Goal: Find specific page/section: Find specific page/section

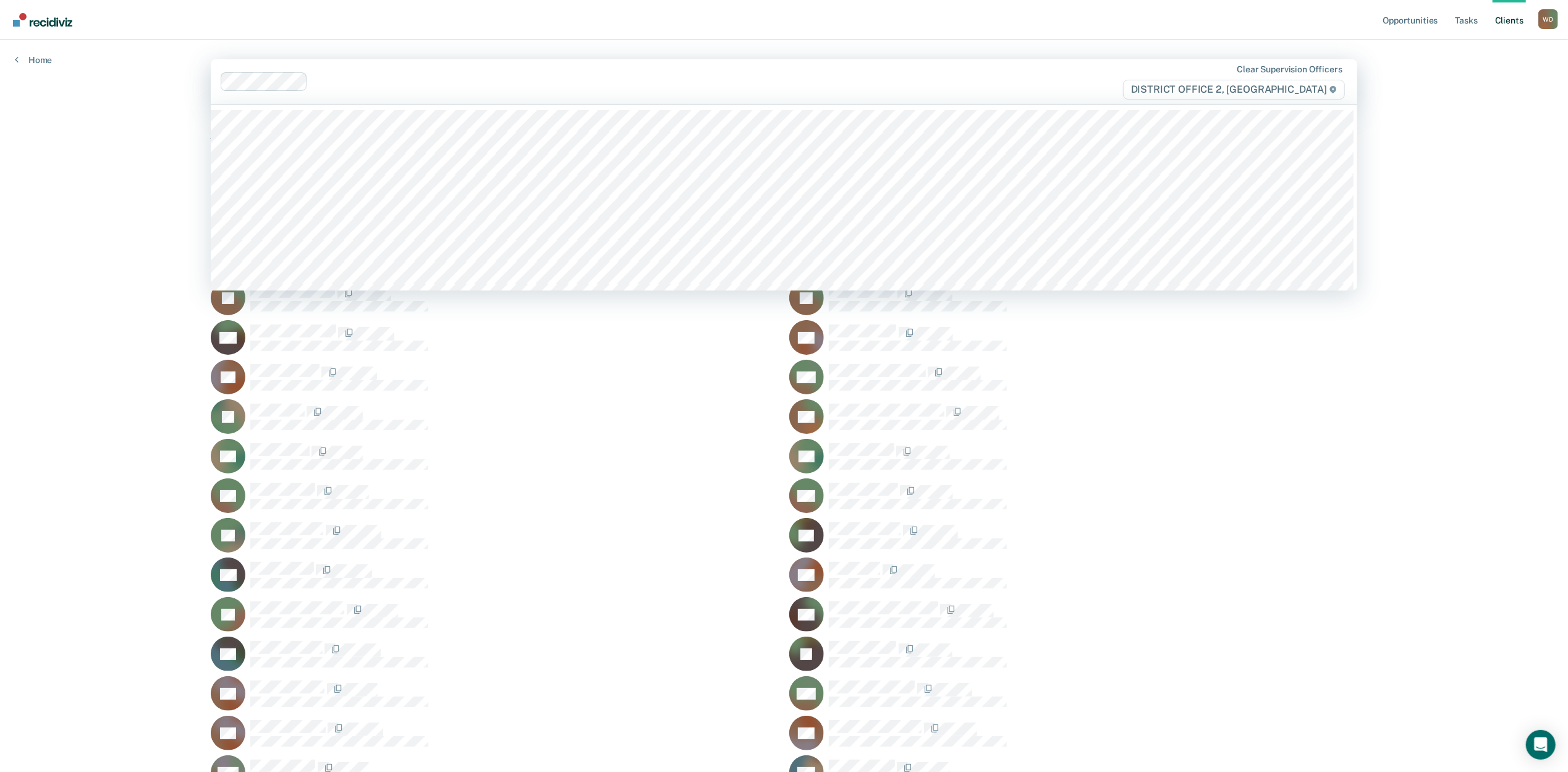
click at [374, 75] on div at bounding box center [660, 82] width 695 height 14
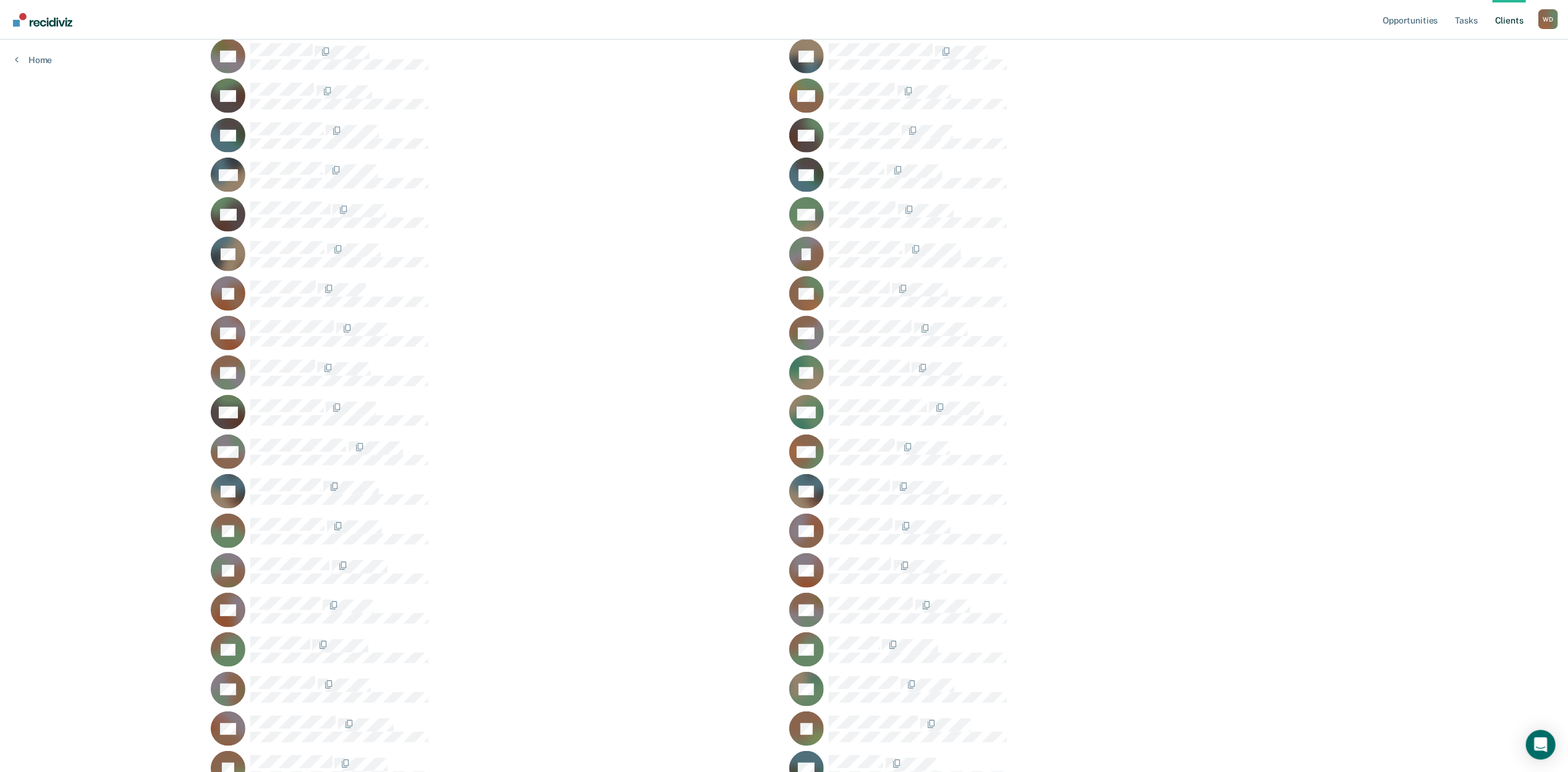
scroll to position [438, 0]
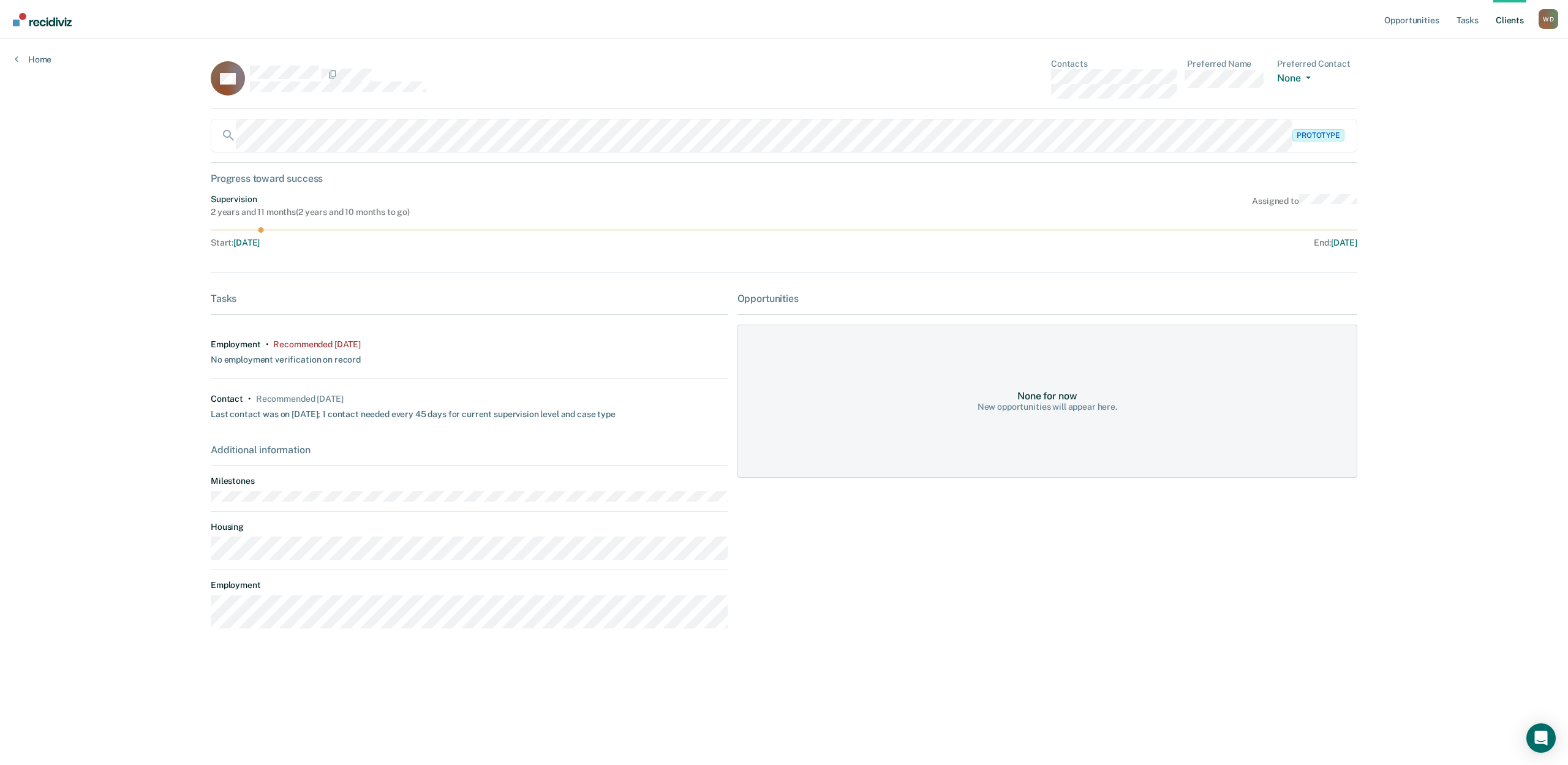
click at [28, 53] on div "Home" at bounding box center [33, 52] width 66 height 26
click at [30, 57] on link "Home" at bounding box center [32, 59] width 37 height 11
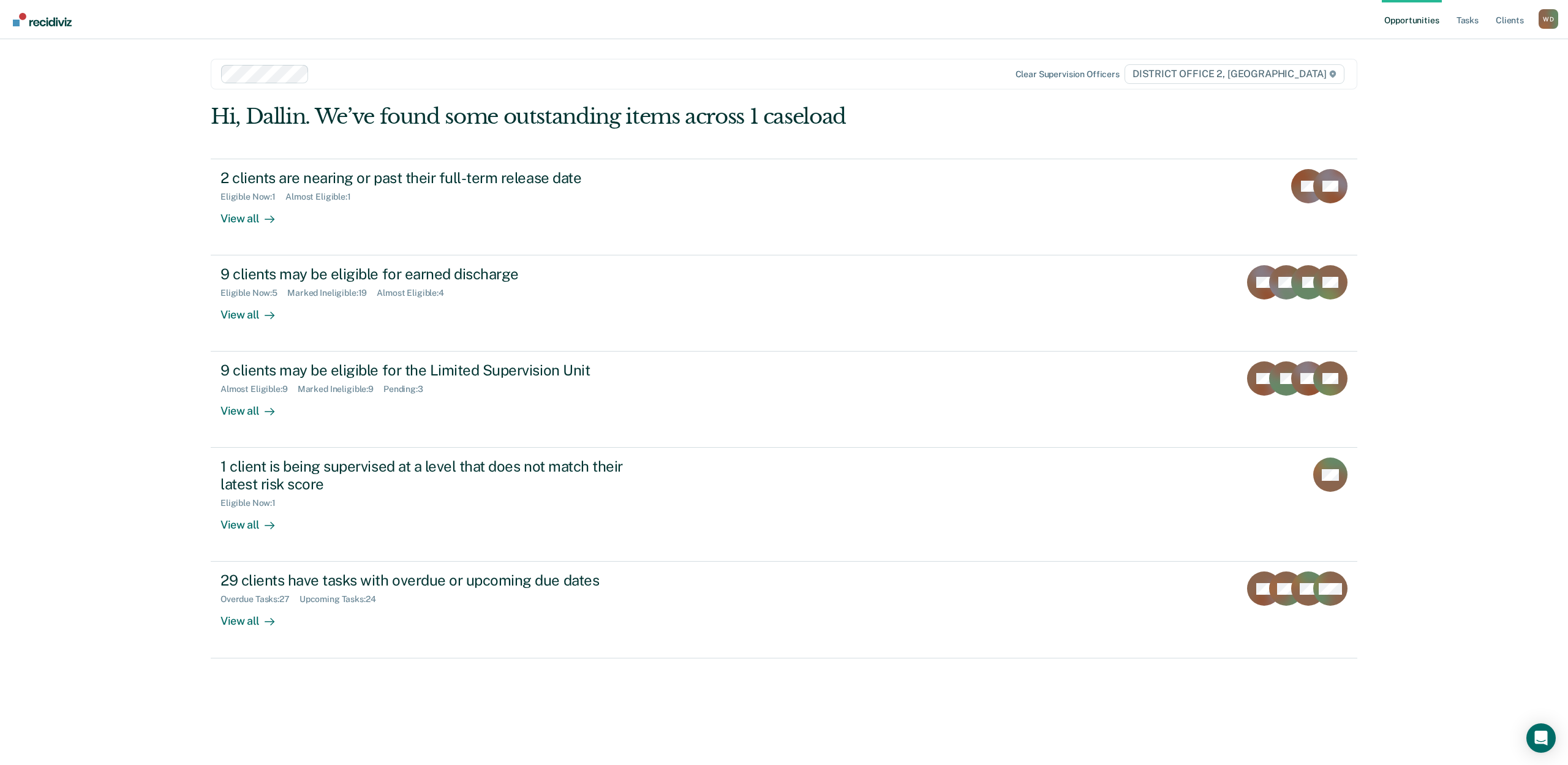
click at [126, 218] on div "Opportunities Tasks Client s [PERSON_NAME] [PERSON_NAME] Profile How it works L…" at bounding box center [784, 382] width 1568 height 765
click at [1493, 19] on ul "Opportunities Tasks Client s" at bounding box center [1460, 19] width 157 height 39
click at [1498, 19] on link "Client s" at bounding box center [1509, 19] width 33 height 39
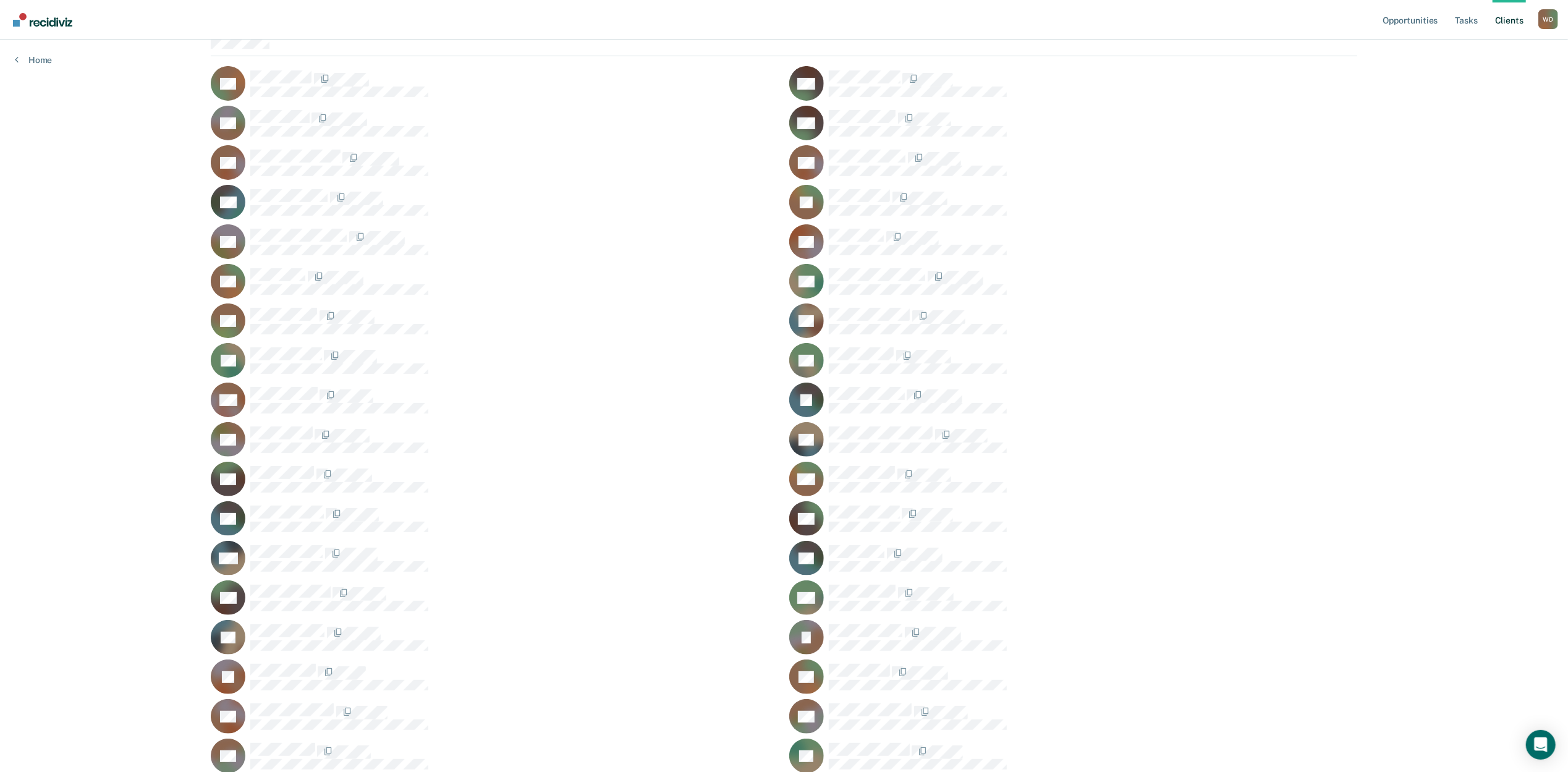
scroll to position [107, 0]
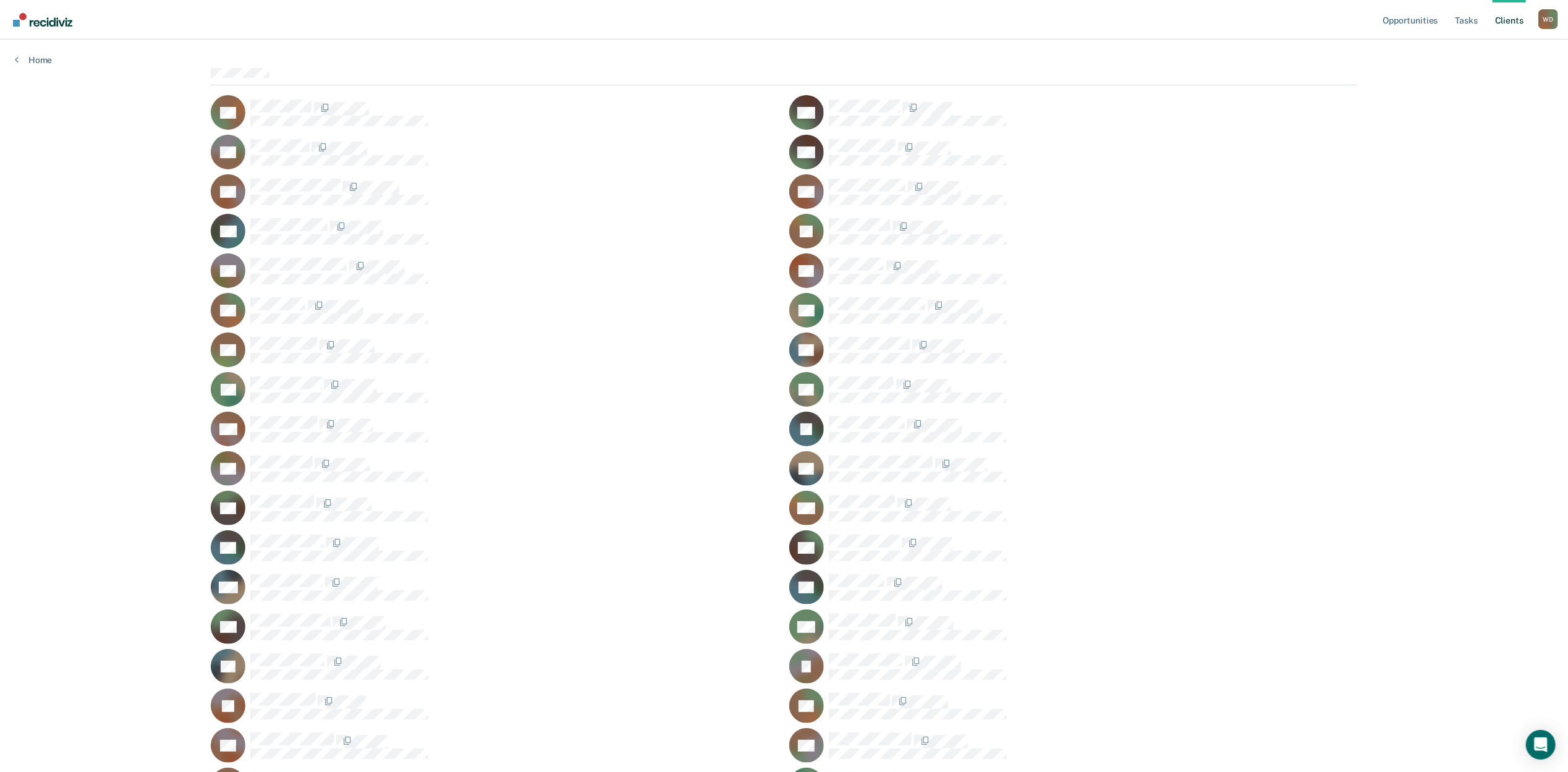
click at [1286, 273] on ul "AB MB BB MB DC DC GC JC SC TC CD RD SD RE CE SE WF JF NF KF [PERSON_NAME] TH CH…" at bounding box center [784, 706] width 1147 height 1222
click at [149, 303] on div "Opportunities Tasks Client s [PERSON_NAME] [PERSON_NAME] Profile How it works L…" at bounding box center [784, 630] width 1568 height 1474
